Goal: Task Accomplishment & Management: Manage account settings

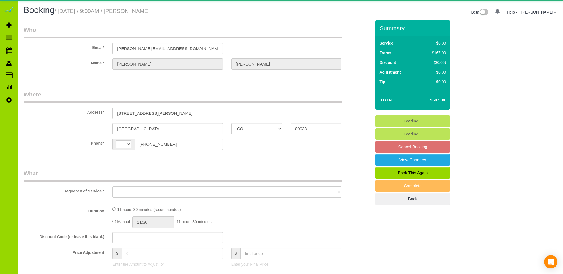
select select "CO"
select select "string:[GEOGRAPHIC_DATA]"
select select "object:800"
select select "string:fspay-f6c75859-790e-4d96-86d7-7c38feb5960d"
select select "spot1"
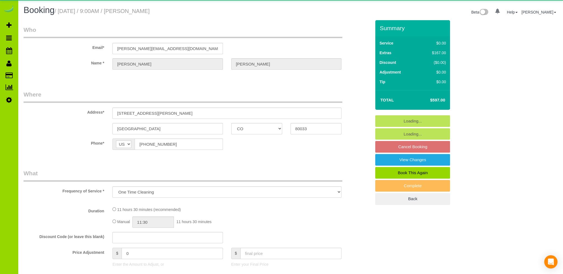
select select "number:5"
select select "number:15"
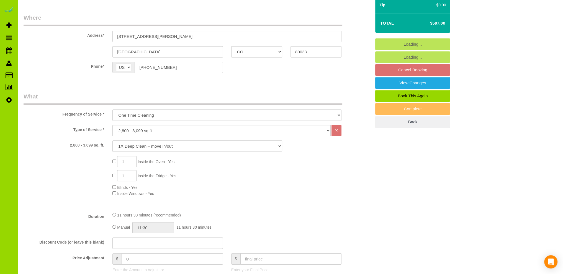
scroll to position [111, 0]
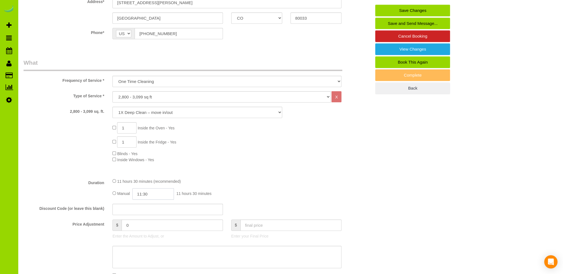
click at [149, 198] on input "11:30" at bounding box center [153, 194] width 42 height 11
type input "12:00"
click at [143, 218] on li "12:00" at bounding box center [147, 218] width 25 height 7
select select "spot6"
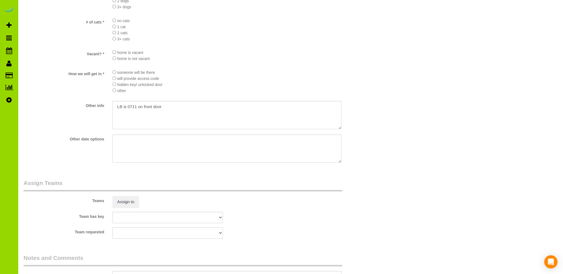
scroll to position [739, 0]
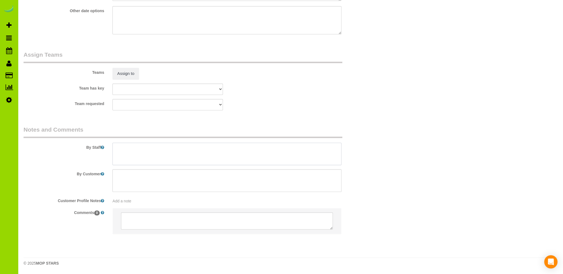
click at [152, 148] on textarea at bounding box center [226, 154] width 229 height 23
click at [159, 149] on textarea at bounding box center [226, 154] width 229 height 23
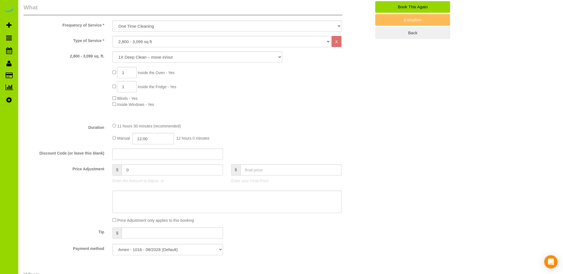
scroll to position [332, 0]
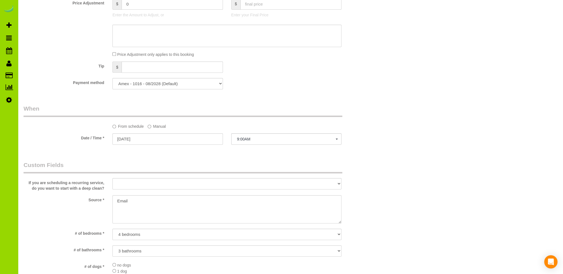
type textarea "- Est 12 hours. - Access code: TBD - Thank you."
click at [148, 199] on textarea at bounding box center [226, 209] width 229 height 28
type textarea "E"
click at [204, 208] on textarea at bounding box center [226, 209] width 229 height 28
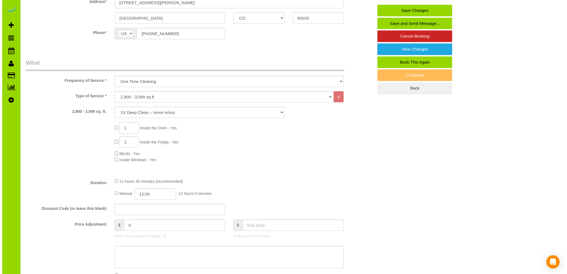
scroll to position [0, 0]
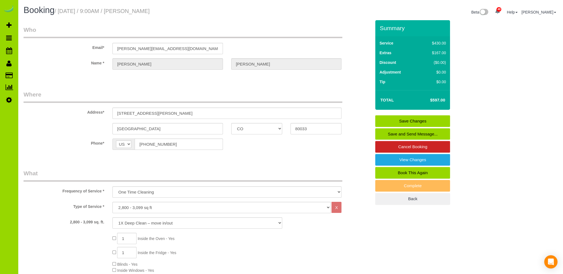
type textarea "Prev client. Emil campaign Realtor15."
click at [403, 120] on link "Save Changes" at bounding box center [412, 121] width 75 height 12
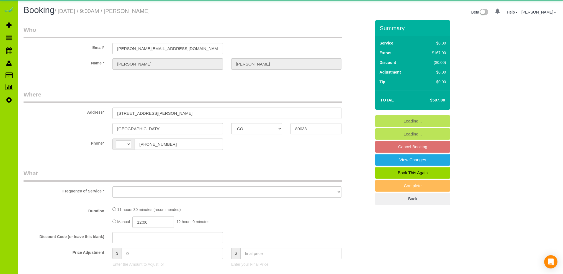
select select "CO"
select select "string:[GEOGRAPHIC_DATA]"
select select "object:549"
select select "string:fspay-f6c75859-790e-4d96-86d7-7c38feb5960d"
select select "spot1"
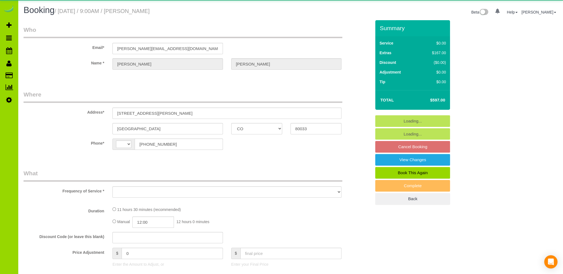
select select "number:5"
select select "number:15"
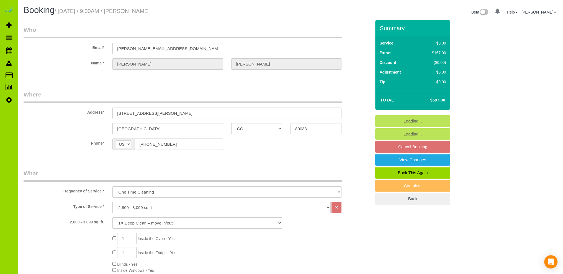
select select "object:1232"
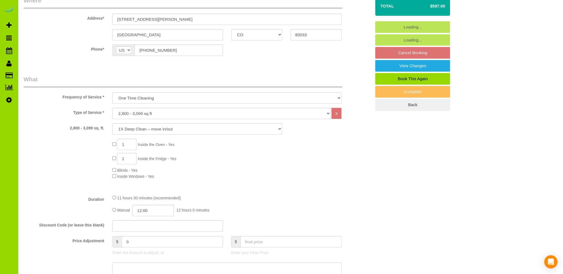
scroll to position [111, 0]
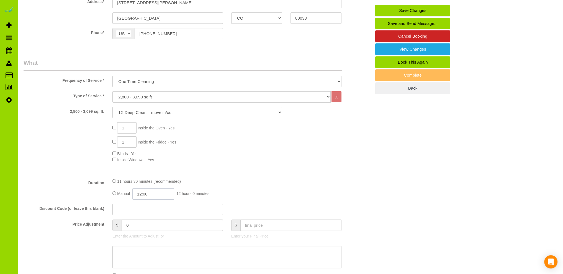
click at [143, 193] on input "12:00" at bounding box center [153, 194] width 42 height 11
type input "06:00"
click at [141, 232] on li "06:00" at bounding box center [147, 232] width 25 height 7
select select "spot6"
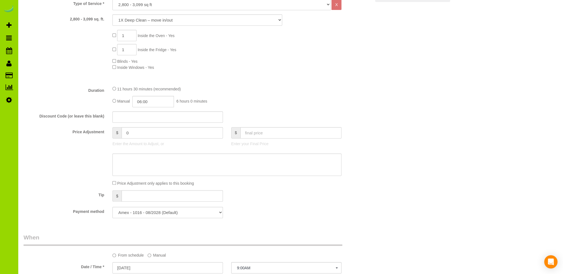
scroll to position [19, 0]
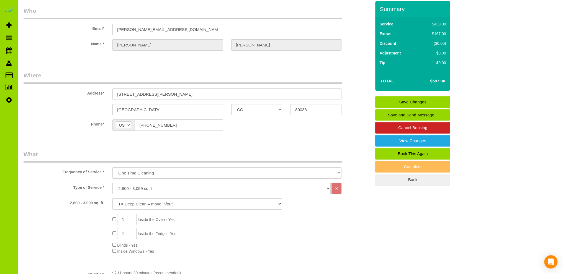
click at [423, 100] on link "Save Changes" at bounding box center [412, 102] width 75 height 12
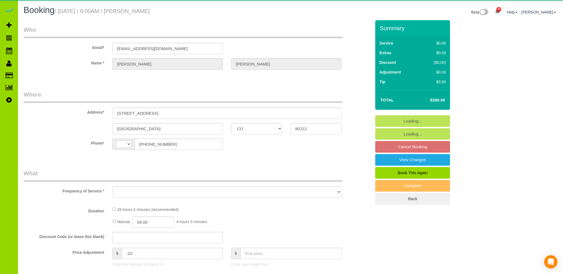
select select "CO"
select select "string:[GEOGRAPHIC_DATA]"
select select "object:1069"
select select "string:fspay-8423c764-af41-4e43-9ad9-020638f66e1c"
select select "spot1"
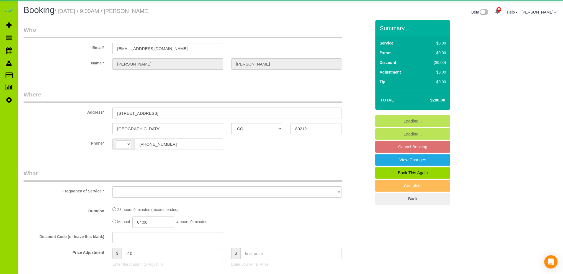
select select "number:3"
select select "number:14"
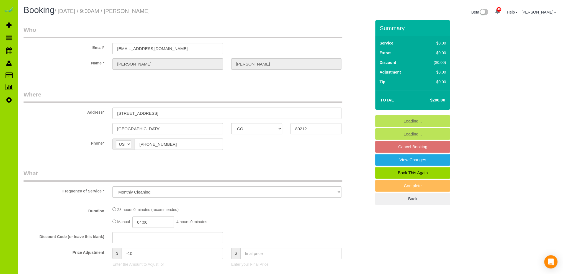
select select "object:1211"
select select "spot6"
select select "7"
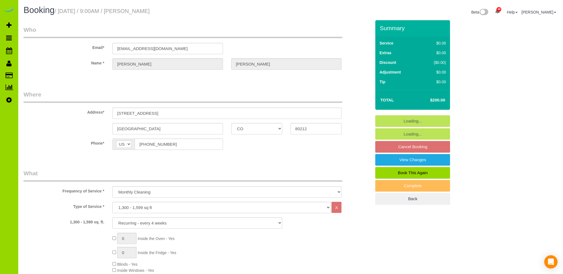
select select "7"
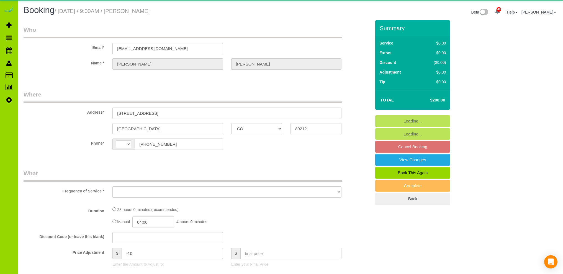
select select "CO"
select select "string:[GEOGRAPHIC_DATA]"
select select "string:fspay-8423c764-af41-4e43-9ad9-020638f66e1c"
select select "spot1"
select select "number:3"
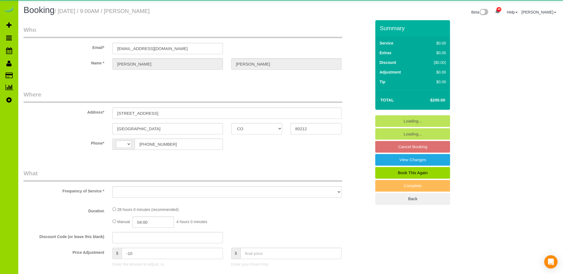
select select "number:14"
select select "spot6"
select select "object:1136"
select select "7"
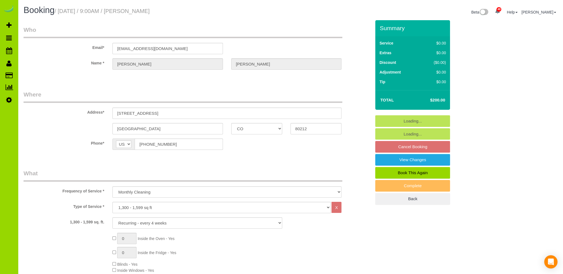
select select "object:1241"
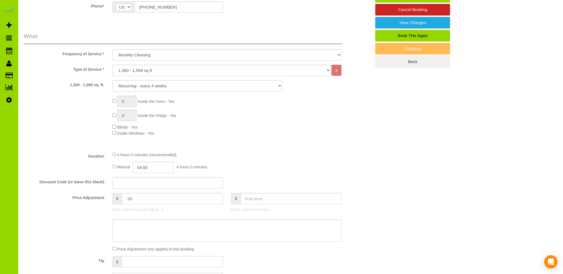
scroll to position [143, 0]
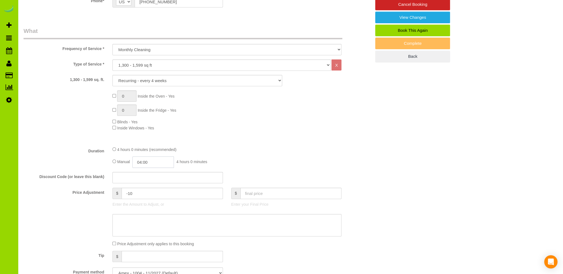
click at [146, 165] on input "04:00" at bounding box center [153, 162] width 42 height 11
type input "02:00"
click at [142, 173] on li "02:00" at bounding box center [147, 172] width 25 height 7
select select "spot11"
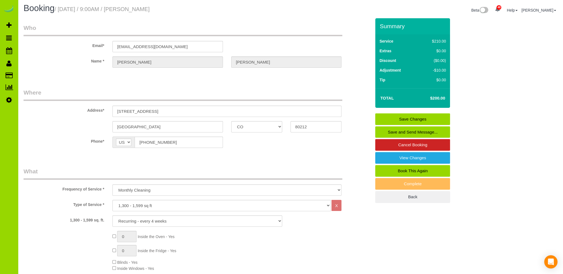
scroll to position [0, 0]
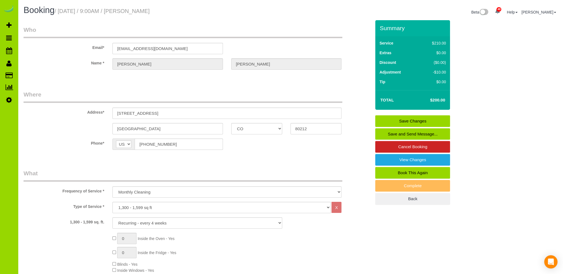
click at [396, 117] on link "Save Changes" at bounding box center [412, 121] width 75 height 12
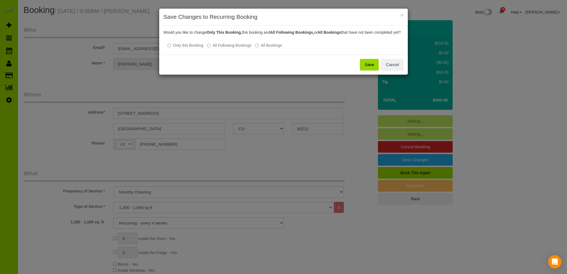
drag, startPoint x: 371, startPoint y: 68, endPoint x: 362, endPoint y: 66, distance: 9.8
click at [370, 68] on button "Save" at bounding box center [369, 65] width 19 height 12
